Goal: Task Accomplishment & Management: Manage account settings

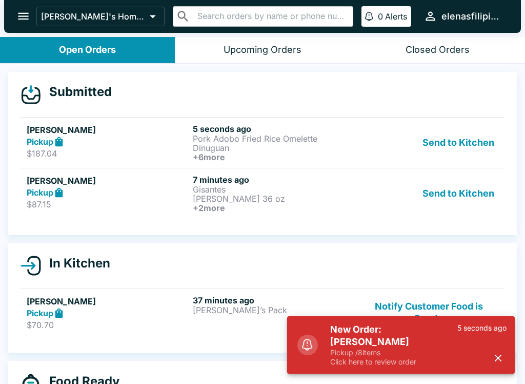
click at [235, 209] on h6 "+ 2 more" at bounding box center [274, 207] width 162 height 9
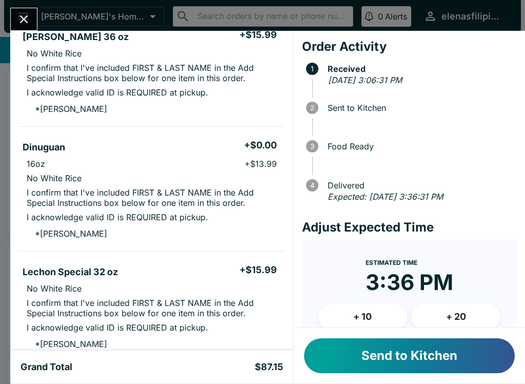
scroll to position [229, 0]
click at [423, 366] on button "Send to Kitchen" at bounding box center [409, 355] width 211 height 35
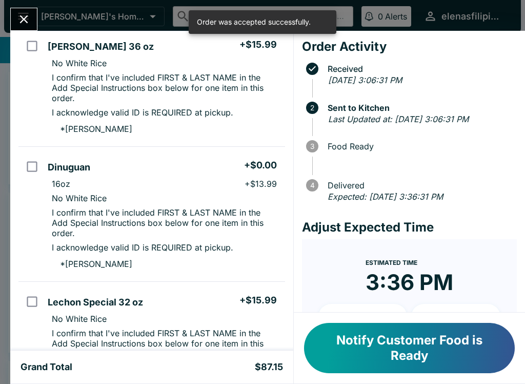
click at [26, 18] on icon "Close" at bounding box center [24, 19] width 8 height 8
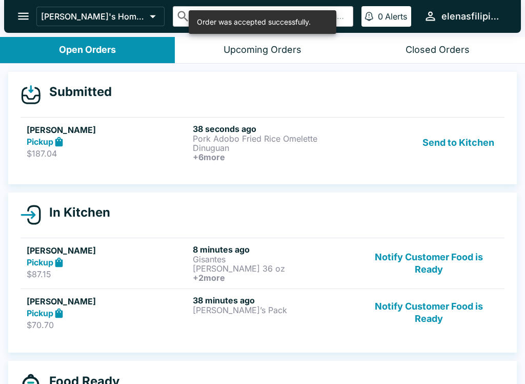
click at [321, 135] on p "Pork Adobo Fried Rice Omelette" at bounding box center [274, 138] width 162 height 9
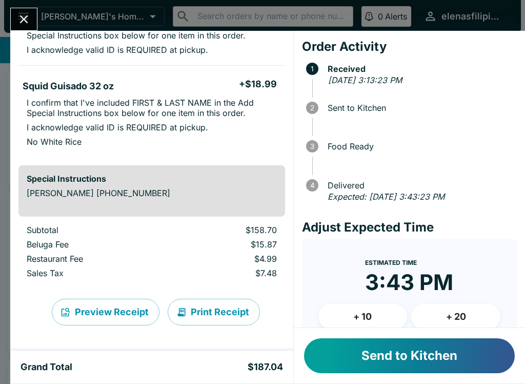
scroll to position [697, 0]
click at [28, 1] on div "[PERSON_NAME] Order # 044033 Pickup 8 Items Cancel Order Pork Adobo Fried Rice …" at bounding box center [262, 192] width 525 height 384
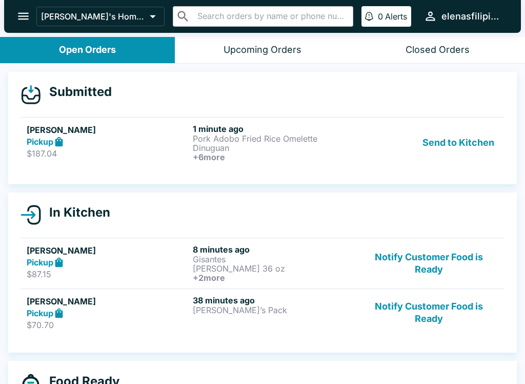
click at [351, 253] on h6 "8 minutes ago" at bounding box center [274, 249] width 162 height 10
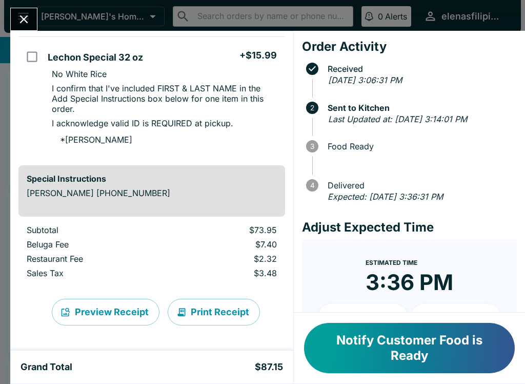
scroll to position [473, 0]
click at [31, 6] on div "[PERSON_NAME] Order # 039917 Pickup 4 Items Gisantes + $0.00 32oz + $27.98 No W…" at bounding box center [262, 192] width 525 height 384
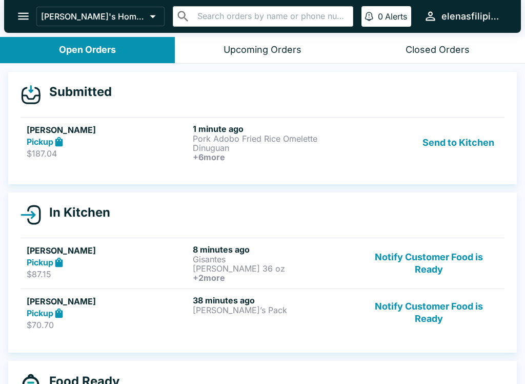
click at [444, 131] on button "Send to Kitchen" at bounding box center [458, 143] width 80 height 38
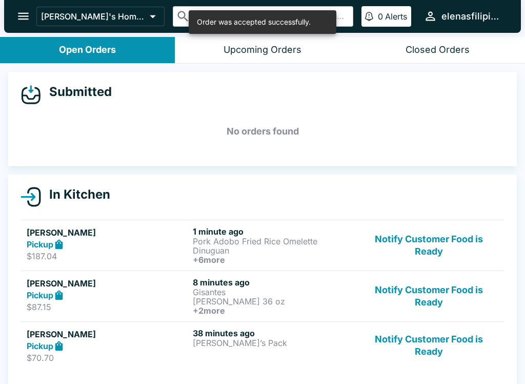
click at [248, 238] on p "Pork Adobo Fried Rice Omelette" at bounding box center [274, 240] width 162 height 9
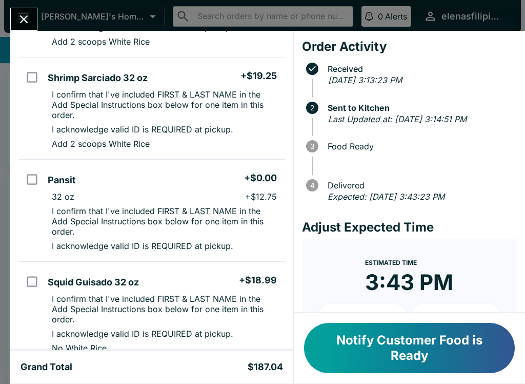
scroll to position [572, 0]
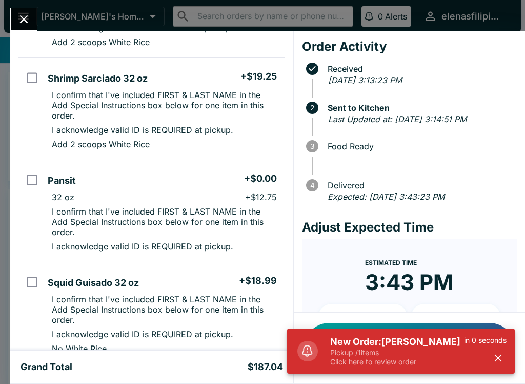
click at [388, 354] on p "Pickup / 1 items" at bounding box center [397, 352] width 134 height 9
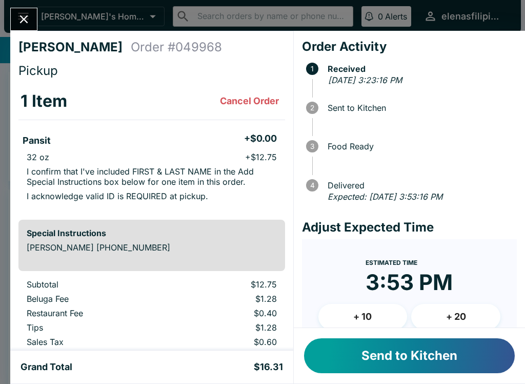
click at [366, 371] on button "Send to Kitchen" at bounding box center [409, 355] width 211 height 35
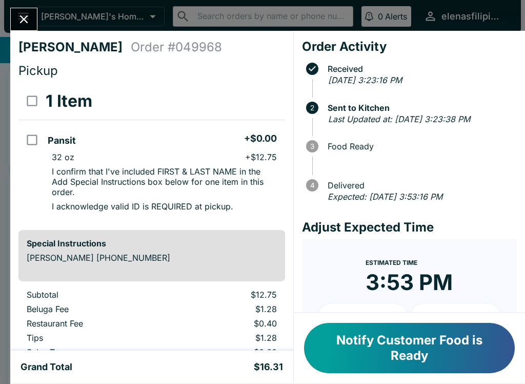
click at [412, 340] on button "Notify Customer Food is Ready" at bounding box center [409, 348] width 211 height 50
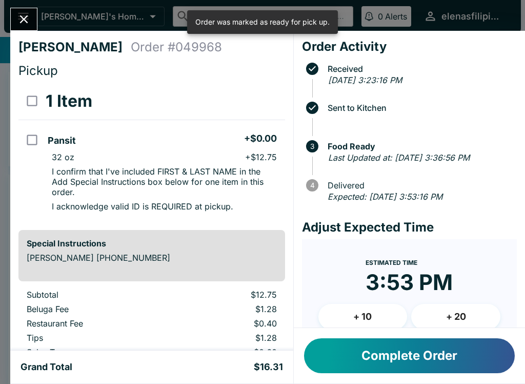
click at [10, 4] on div "[PERSON_NAME] Order # 049968 Pickup 1 Item Pansit + $0.00 32 oz + $12.75 I conf…" at bounding box center [262, 192] width 525 height 384
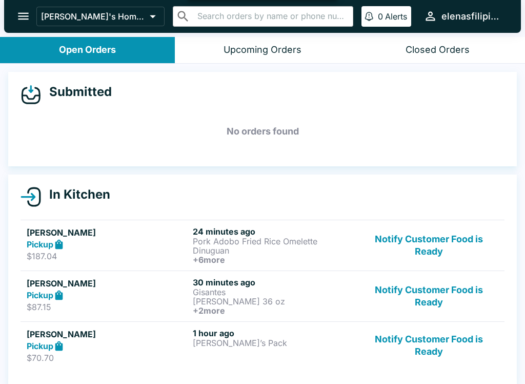
click at [389, 250] on button "Notify Customer Food is Ready" at bounding box center [428, 245] width 139 height 38
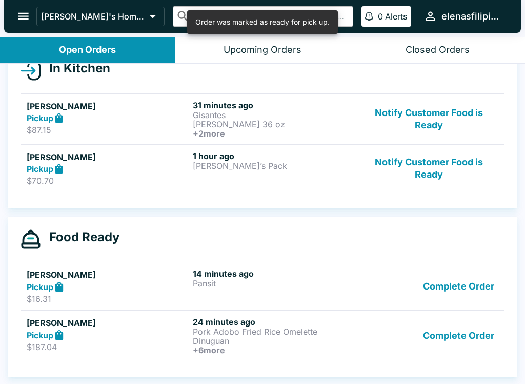
scroll to position [126, 0]
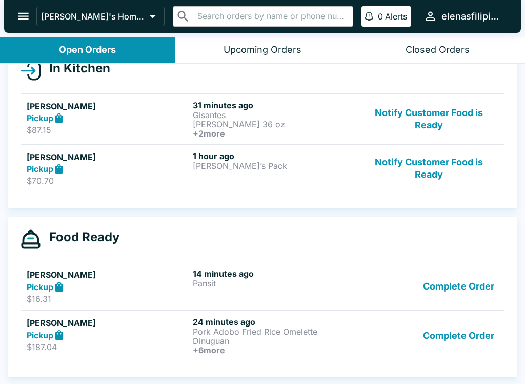
click at [404, 180] on button "Notify Customer Food is Ready" at bounding box center [428, 168] width 139 height 35
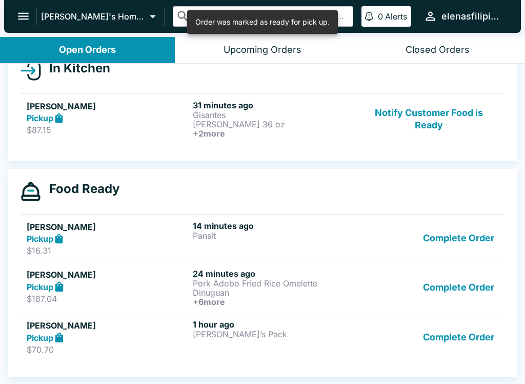
click at [453, 338] on button "Complete Order" at bounding box center [458, 336] width 79 height 35
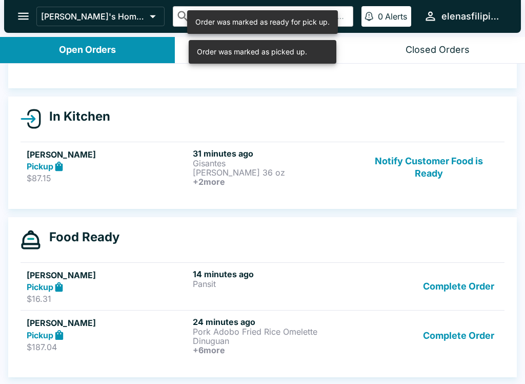
scroll to position [78, 0]
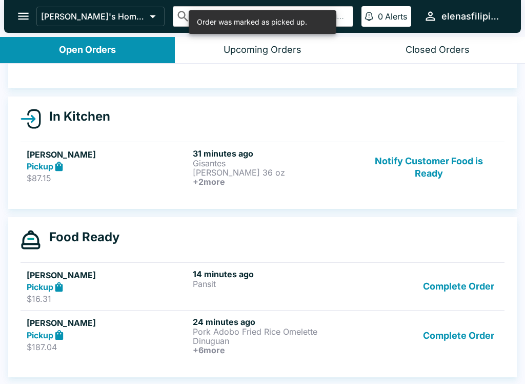
click at [146, 168] on div "Pickup" at bounding box center [108, 167] width 162 height 12
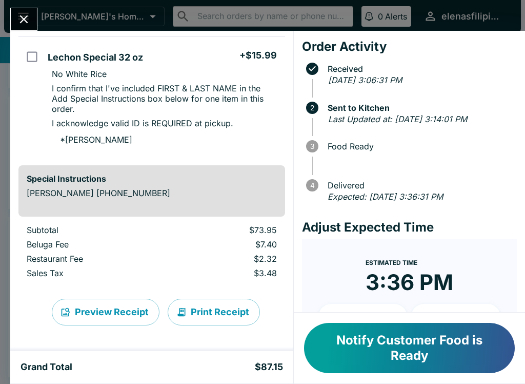
scroll to position [473, 0]
click at [347, 356] on button "Notify Customer Food is Ready" at bounding box center [409, 348] width 211 height 50
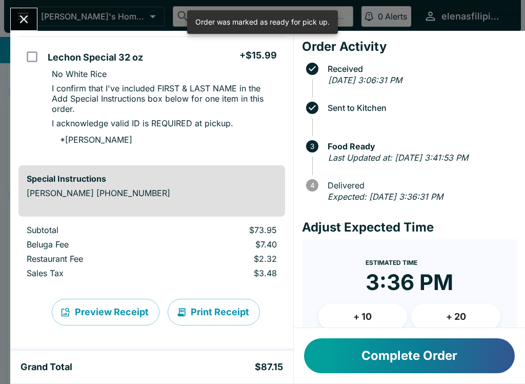
click at [336, 364] on button "Complete Order" at bounding box center [409, 355] width 211 height 35
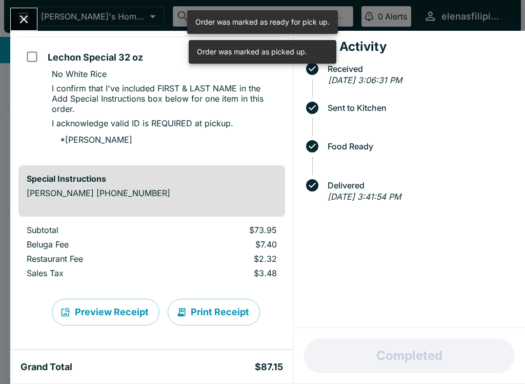
scroll to position [60, 0]
click at [27, 7] on div "[PERSON_NAME] Order # 039917 Pickup 4 Items Gisantes + $0.00 32oz + $27.98 No W…" at bounding box center [262, 192] width 525 height 384
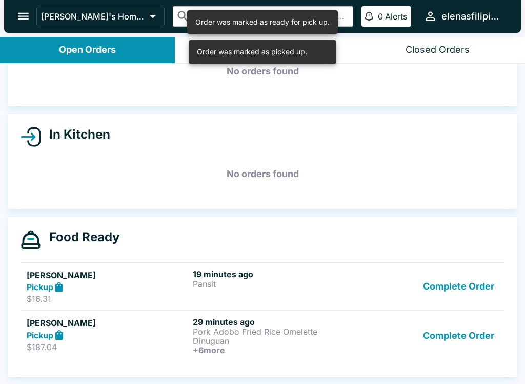
scroll to position [2, 0]
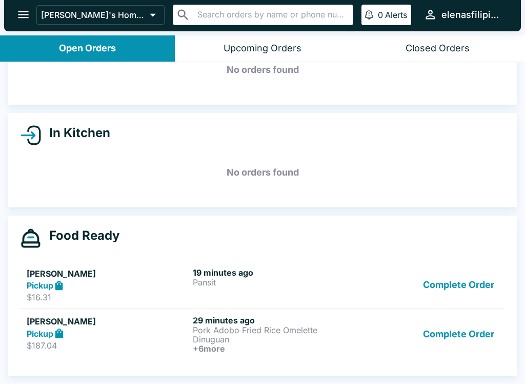
click at [16, 11] on icon "open drawer" at bounding box center [23, 15] width 14 height 14
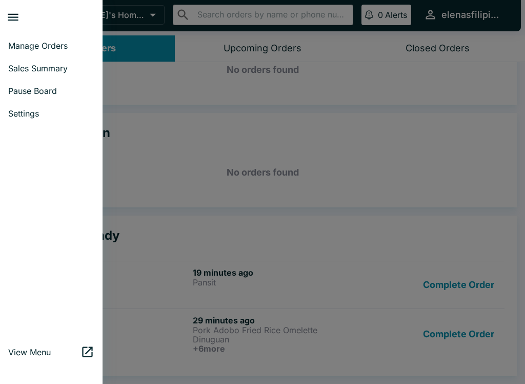
click at [34, 76] on link "Sales Summary" at bounding box center [51, 68] width 103 height 23
select select "03:00"
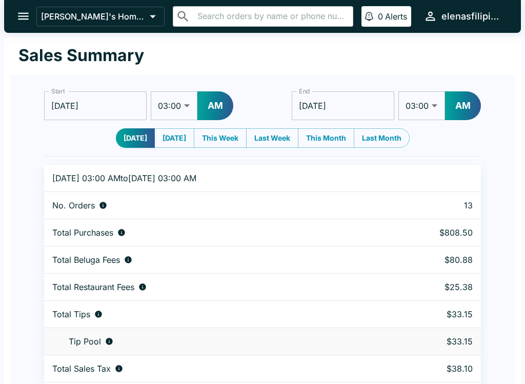
scroll to position [31, 0]
